Goal: Task Accomplishment & Management: Manage account settings

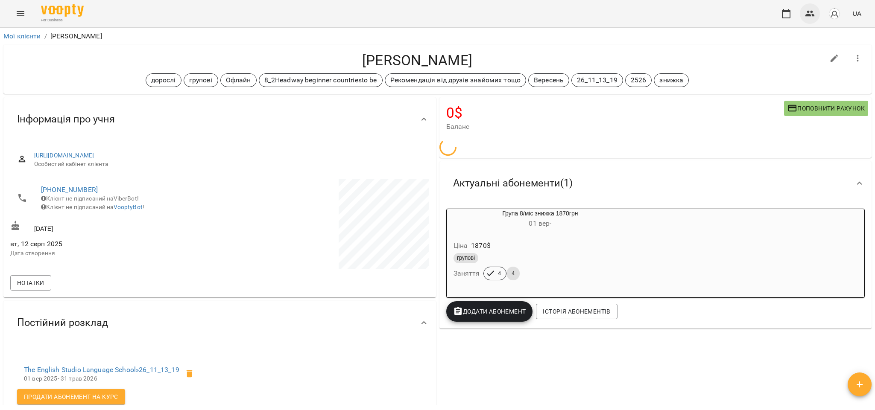
click at [811, 15] on icon "button" at bounding box center [809, 14] width 9 height 6
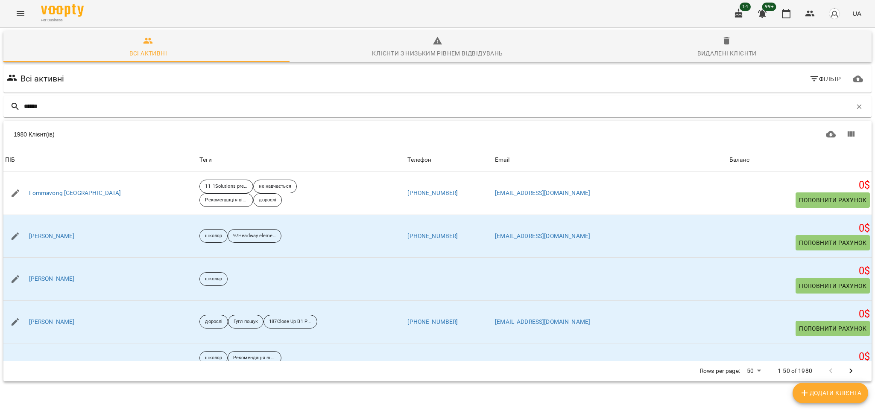
type input "*******"
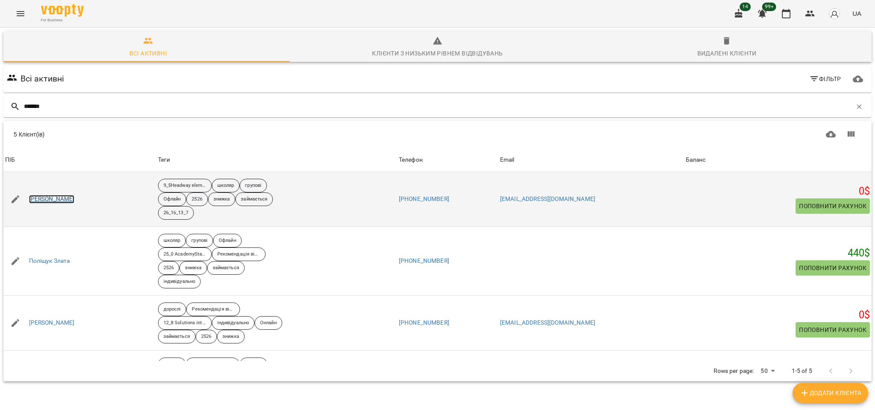
click at [52, 202] on link "Поліщук Ілля" at bounding box center [52, 199] width 46 height 9
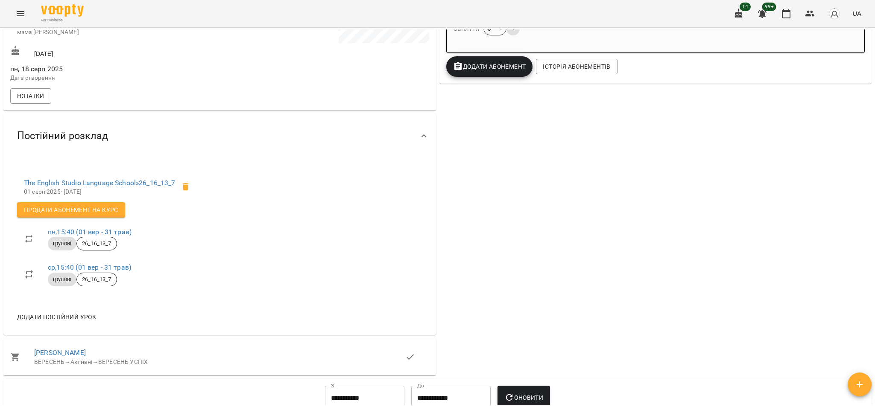
scroll to position [256, 0]
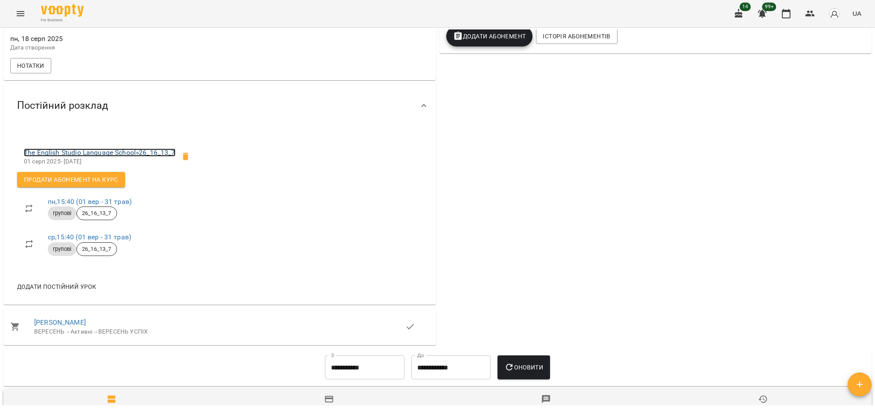
click at [109, 156] on link "The English Studio Language School » 26_16_13_7" at bounding box center [100, 153] width 152 height 8
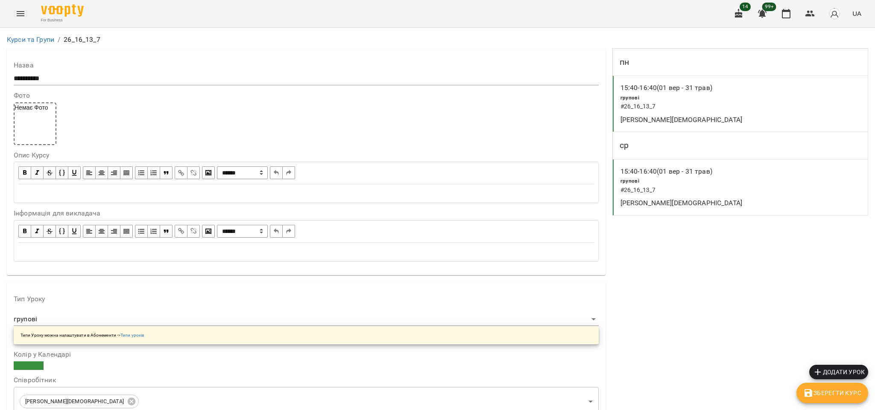
scroll to position [722, 0]
click at [811, 15] on icon "button" at bounding box center [809, 14] width 9 height 6
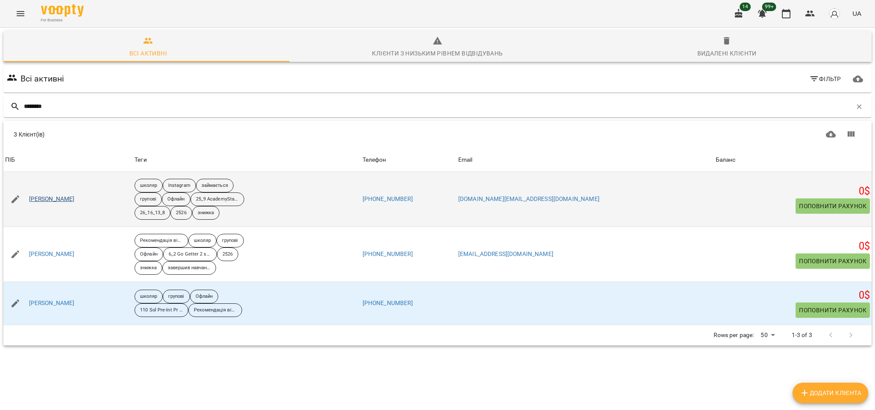
type input "********"
click at [58, 199] on link "Черненко Алла" at bounding box center [52, 199] width 46 height 9
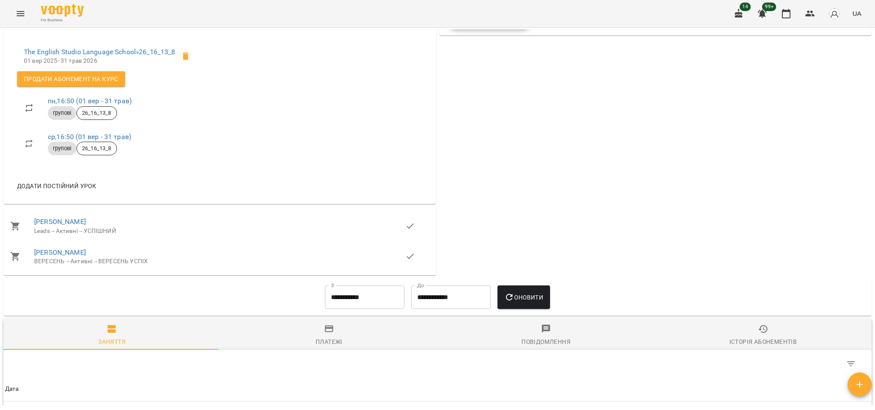
scroll to position [384, 0]
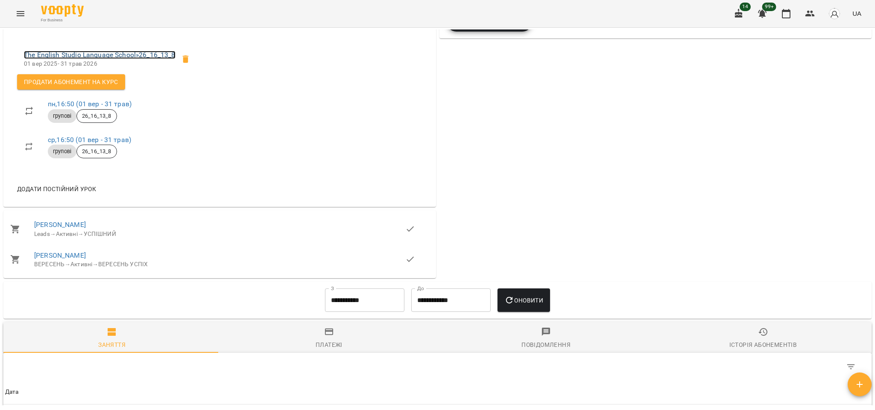
click at [123, 59] on link "The English Studio Language School » 26_16_13_8" at bounding box center [100, 55] width 152 height 8
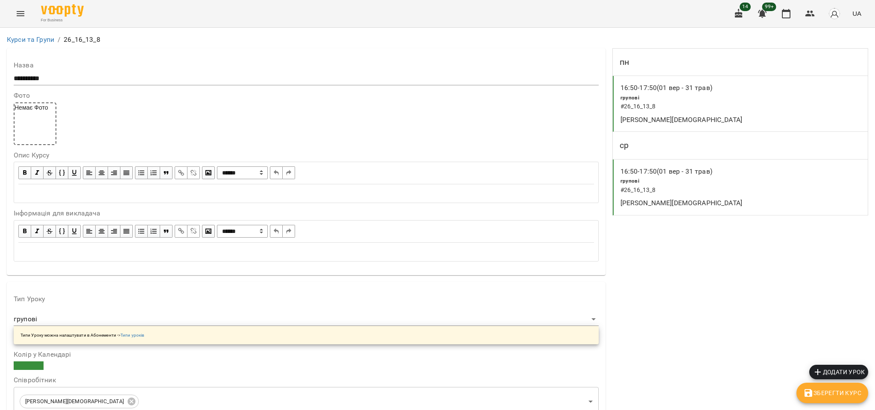
scroll to position [512, 0]
click at [802, 15] on button "button" at bounding box center [810, 13] width 20 height 20
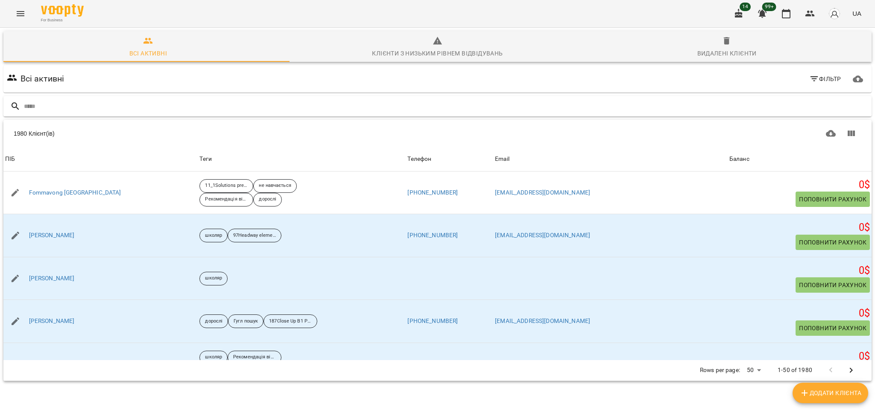
click at [104, 105] on input "text" at bounding box center [446, 106] width 844 height 14
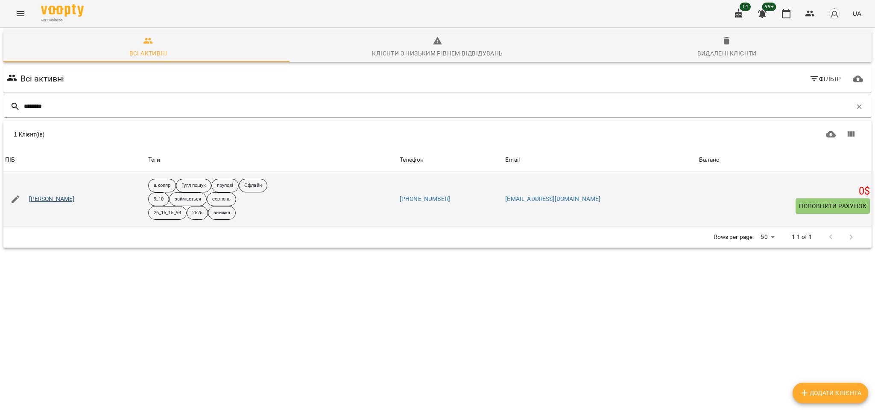
type input "********"
click at [59, 201] on link "[PERSON_NAME]" at bounding box center [52, 199] width 46 height 9
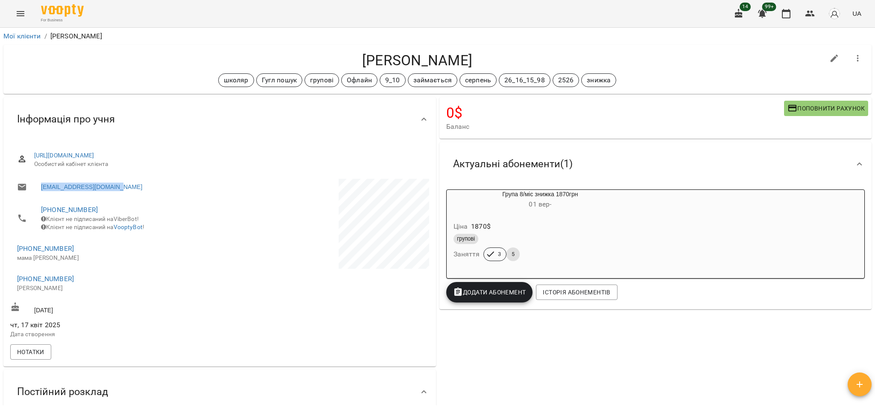
drag, startPoint x: 131, startPoint y: 183, endPoint x: 36, endPoint y: 187, distance: 95.3
click at [36, 187] on li "misskira12.32@gmail.com" at bounding box center [114, 187] width 208 height 17
copy link "misskira12.32@gmail.com"
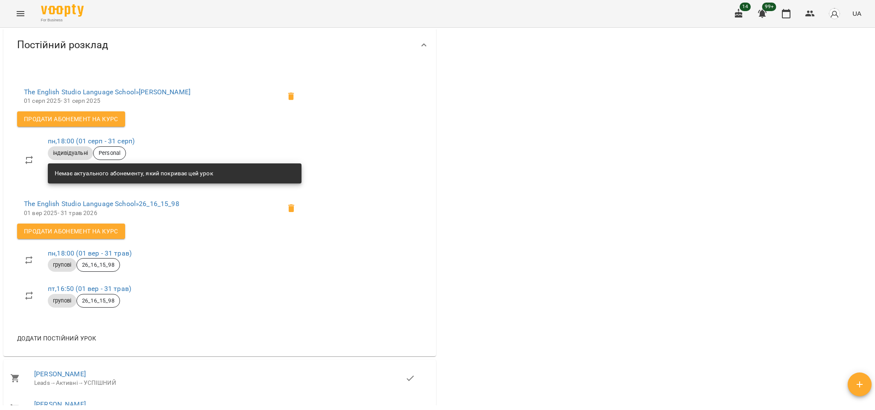
scroll to position [320, 0]
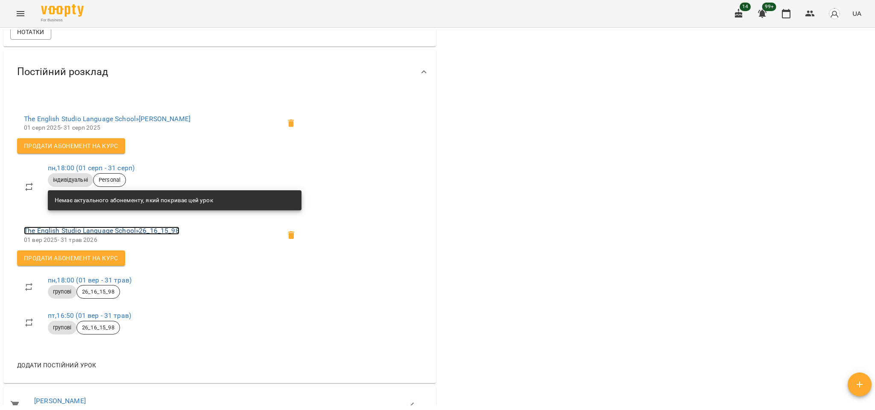
click at [86, 235] on link "The English Studio Language School » 26_16_15_98" at bounding box center [101, 231] width 155 height 8
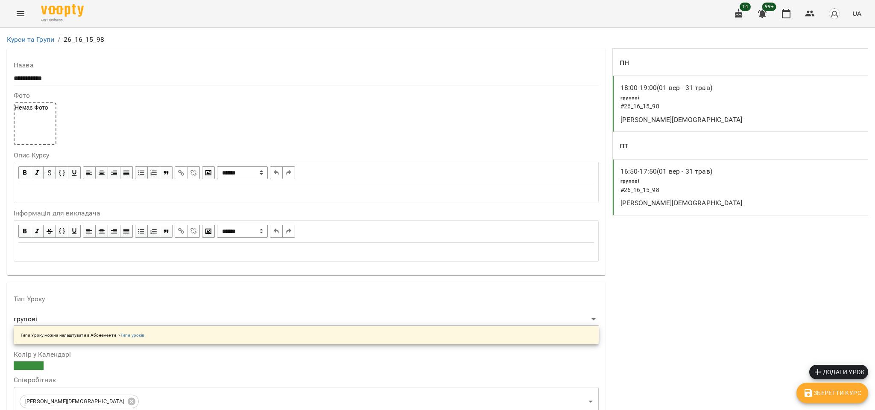
scroll to position [706, 0]
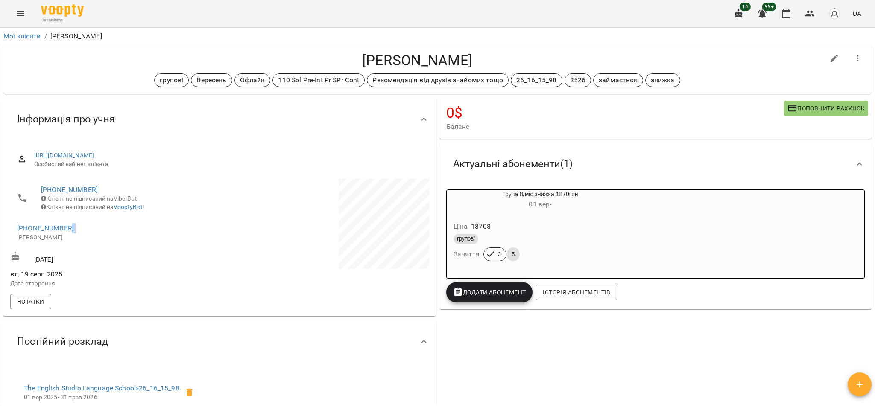
drag, startPoint x: 78, startPoint y: 234, endPoint x: 12, endPoint y: 241, distance: 66.9
click at [12, 241] on li "+380674583306 тато Олег" at bounding box center [114, 232] width 208 height 30
click at [77, 226] on li "+380674583306 тато Олег" at bounding box center [114, 232] width 208 height 30
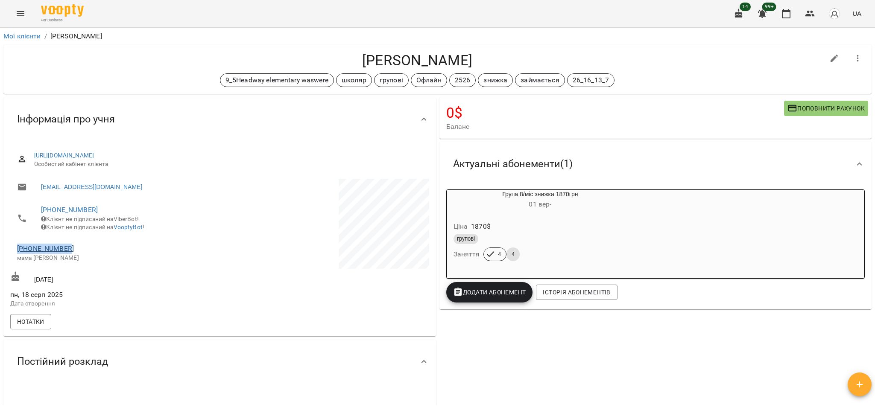
drag, startPoint x: 81, startPoint y: 254, endPoint x: 18, endPoint y: 254, distance: 62.8
click at [18, 254] on span "+380992991886" at bounding box center [114, 249] width 194 height 10
copy link "+380992991886"
click at [196, 248] on li "+380992991886 мама Мирослава" at bounding box center [114, 253] width 208 height 30
drag, startPoint x: 129, startPoint y: 186, endPoint x: 31, endPoint y: 192, distance: 98.8
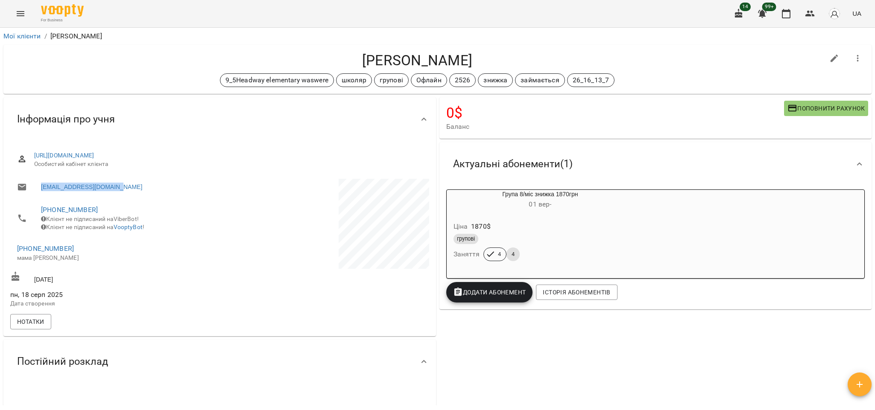
click at [31, 192] on li "illapolisuk64@gmail.com" at bounding box center [114, 187] width 208 height 17
copy link "illapolisuk64@gmail.com"
drag, startPoint x: 127, startPoint y: 186, endPoint x: 33, endPoint y: 186, distance: 93.9
click at [33, 186] on li "boange2706@gmail.com" at bounding box center [114, 187] width 208 height 17
copy link "boange2706@gmail.com"
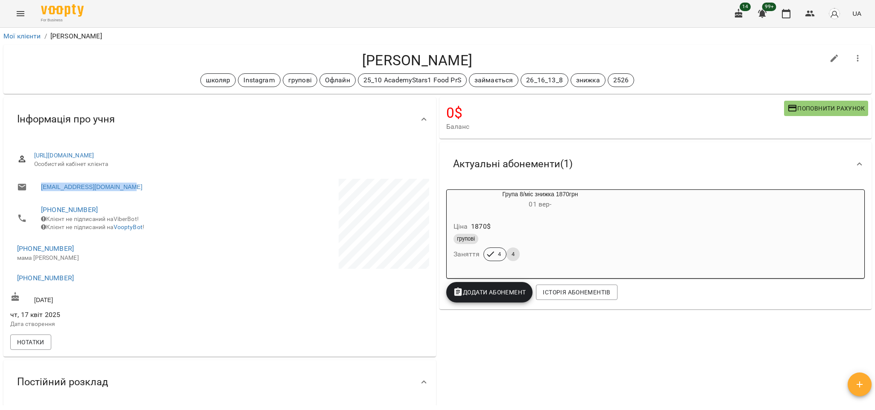
drag, startPoint x: 148, startPoint y: 186, endPoint x: 23, endPoint y: 190, distance: 124.7
click at [21, 188] on li "kovalenkoolena40@gmail.com" at bounding box center [114, 187] width 208 height 17
copy link "kovalenkoolena40@gmail.com"
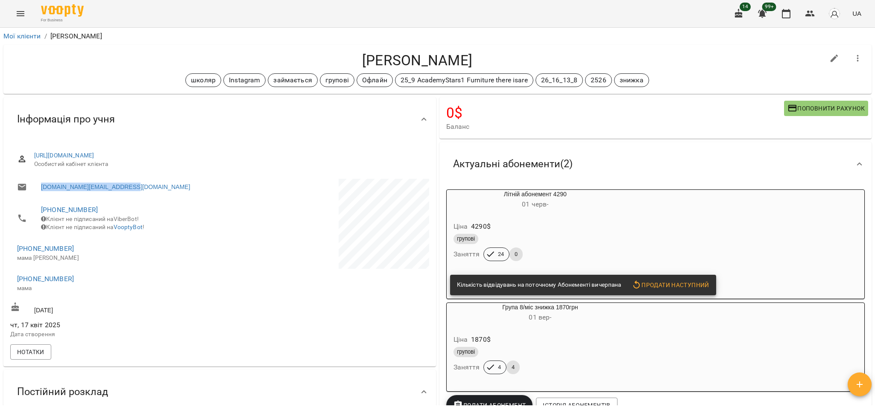
drag, startPoint x: 146, startPoint y: 186, endPoint x: 11, endPoint y: 190, distance: 135.4
click at [11, 190] on li "chernenko.mail.ua@gmail.com" at bounding box center [114, 187] width 208 height 17
copy link "chernenko.mail.ua@gmail.com"
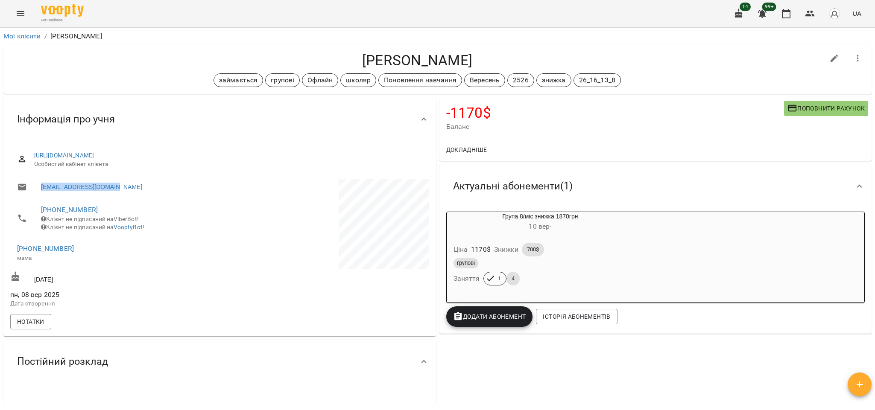
drag, startPoint x: 136, startPoint y: 185, endPoint x: 22, endPoint y: 187, distance: 114.4
click at [22, 187] on li "kazantip8586@gmail.com" at bounding box center [114, 187] width 208 height 17
copy link "kazantip8586@gmail.com"
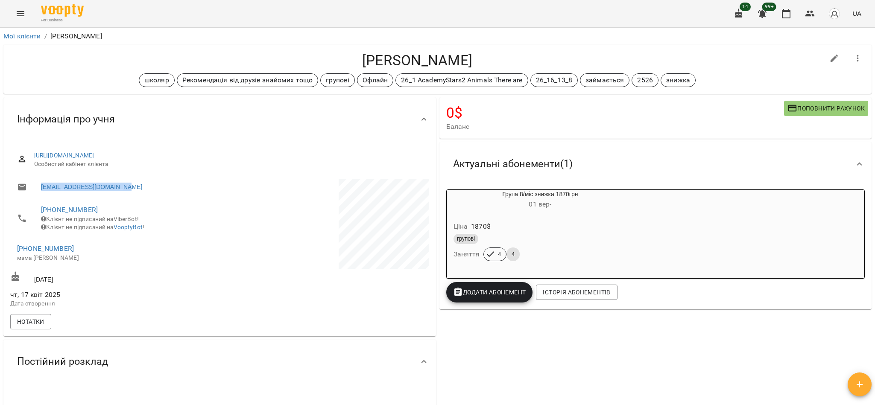
drag, startPoint x: 143, startPoint y: 188, endPoint x: 36, endPoint y: 186, distance: 106.3
click at [36, 186] on li "[EMAIL_ADDRESS][DOMAIN_NAME]" at bounding box center [114, 187] width 208 height 17
copy link "zbarazhskijmark@gmail.com"
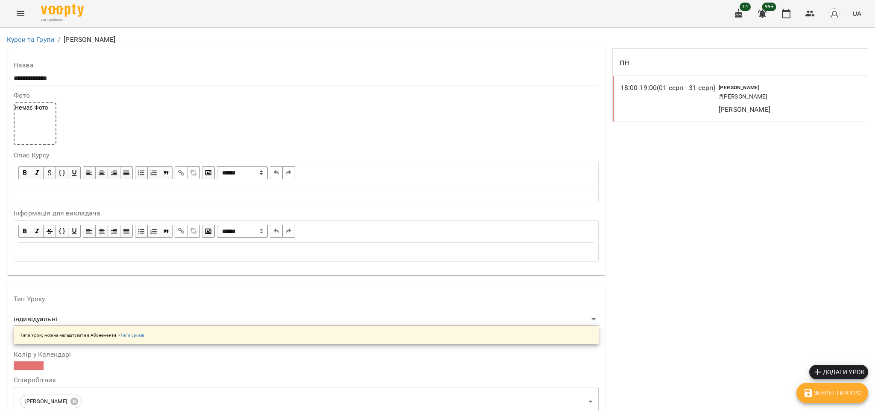
scroll to position [689, 0]
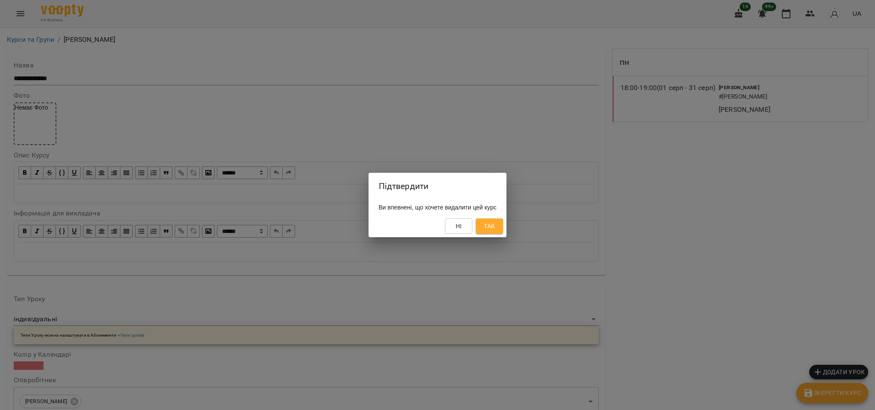
click at [492, 226] on span "Так" at bounding box center [489, 226] width 11 height 10
